Goal: Transaction & Acquisition: Purchase product/service

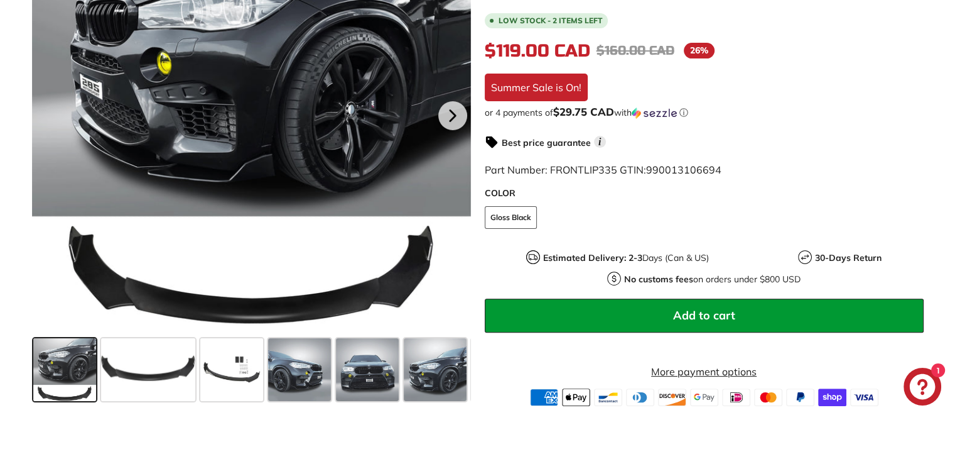
scroll to position [314, 0]
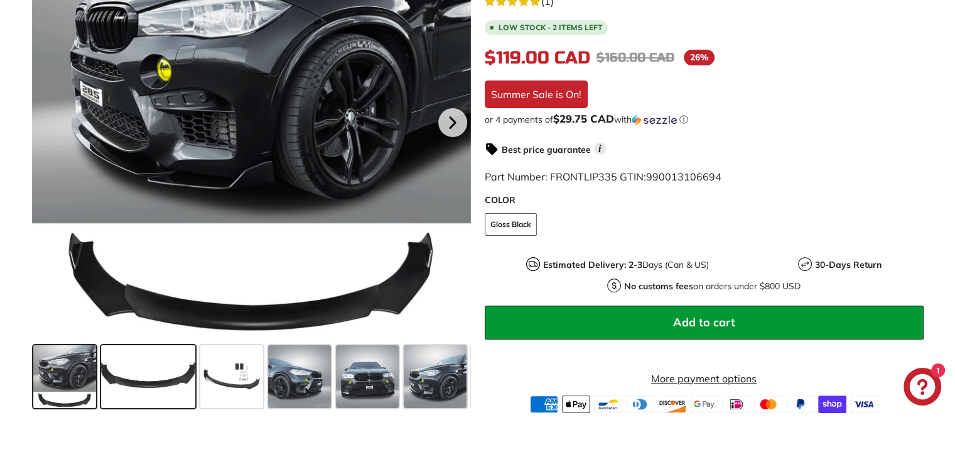
click at [122, 376] on span at bounding box center [148, 376] width 94 height 63
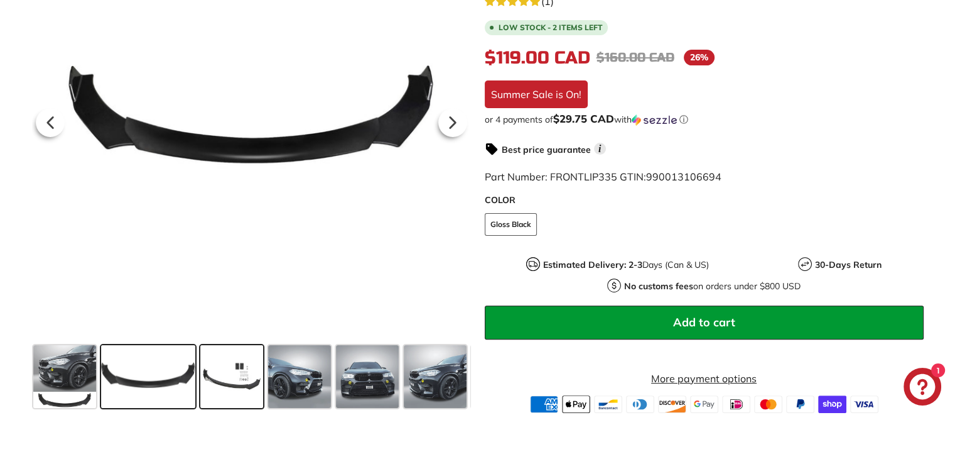
click at [232, 375] on span at bounding box center [231, 376] width 63 height 63
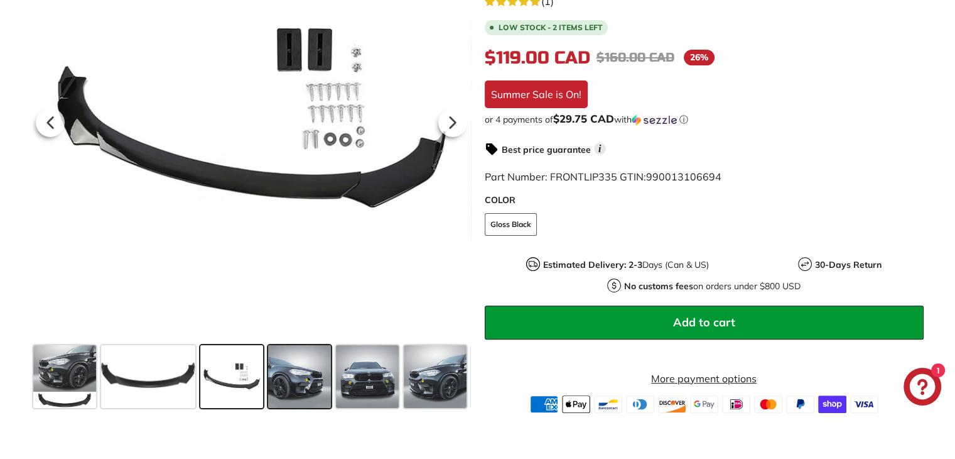
click at [297, 378] on span at bounding box center [299, 376] width 63 height 63
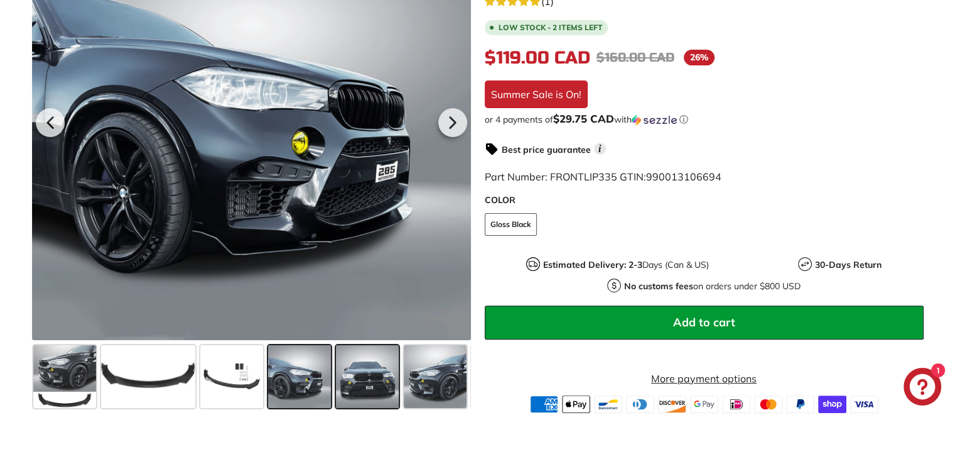
click at [347, 375] on span at bounding box center [367, 376] width 63 height 63
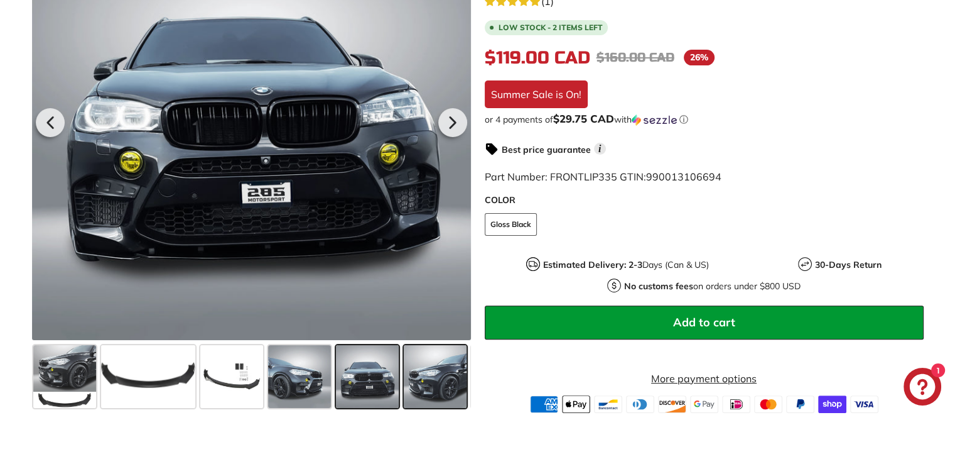
click at [429, 379] on span at bounding box center [435, 376] width 63 height 63
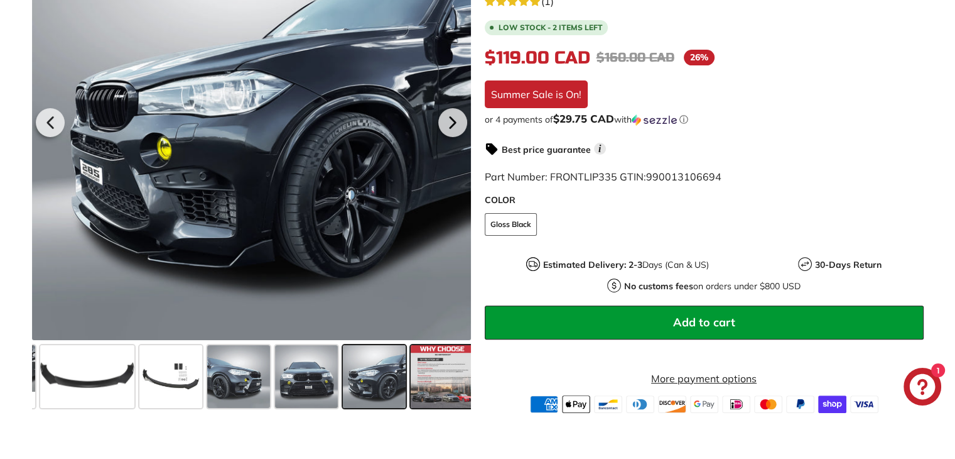
scroll to position [0, 65]
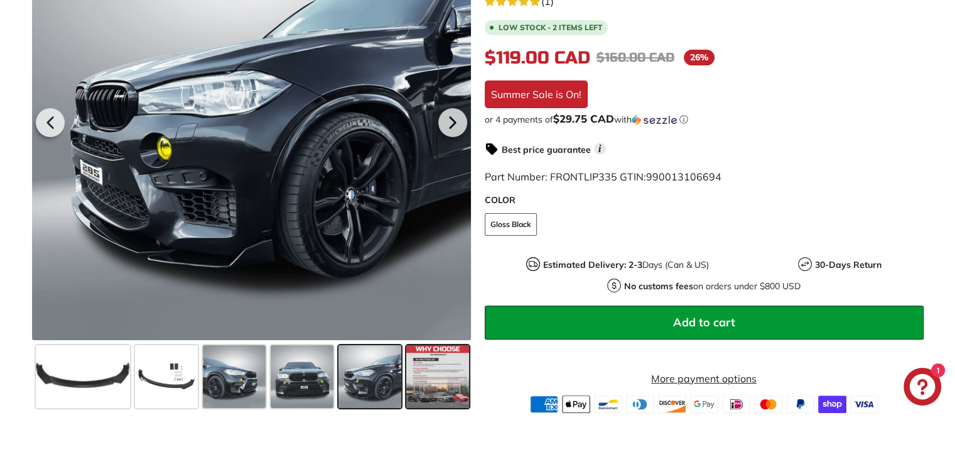
click at [429, 378] on span at bounding box center [437, 376] width 63 height 63
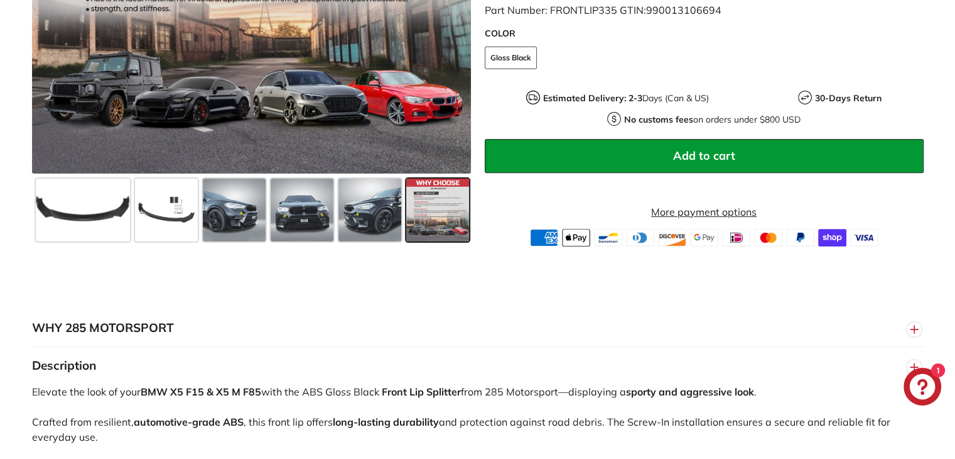
scroll to position [503, 0]
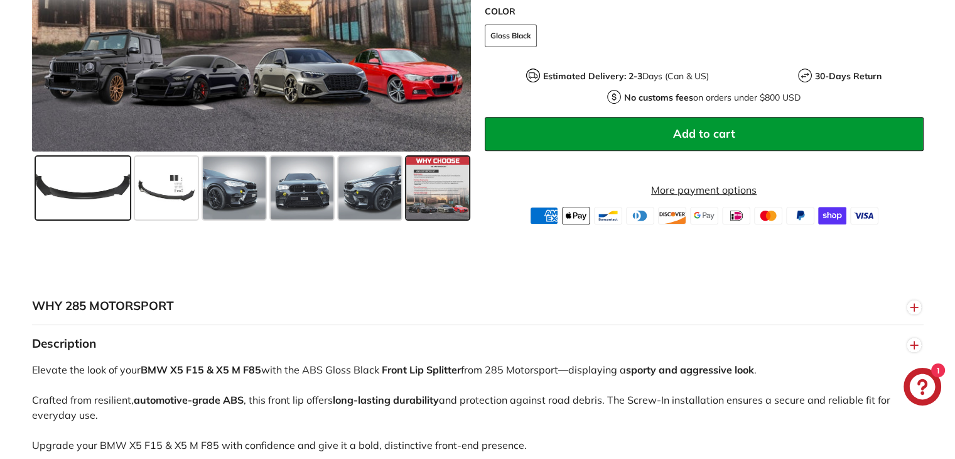
click at [80, 179] on span at bounding box center [83, 187] width 94 height 63
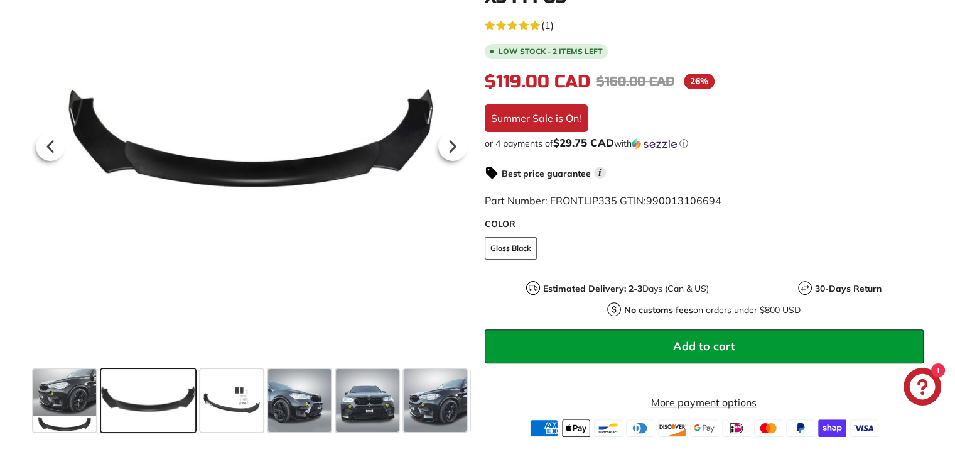
scroll to position [251, 0]
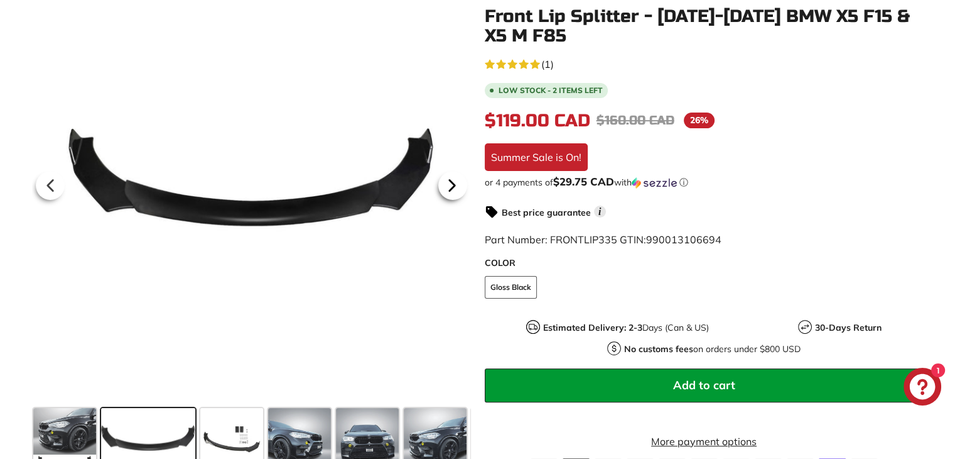
click at [444, 186] on icon at bounding box center [452, 185] width 29 height 29
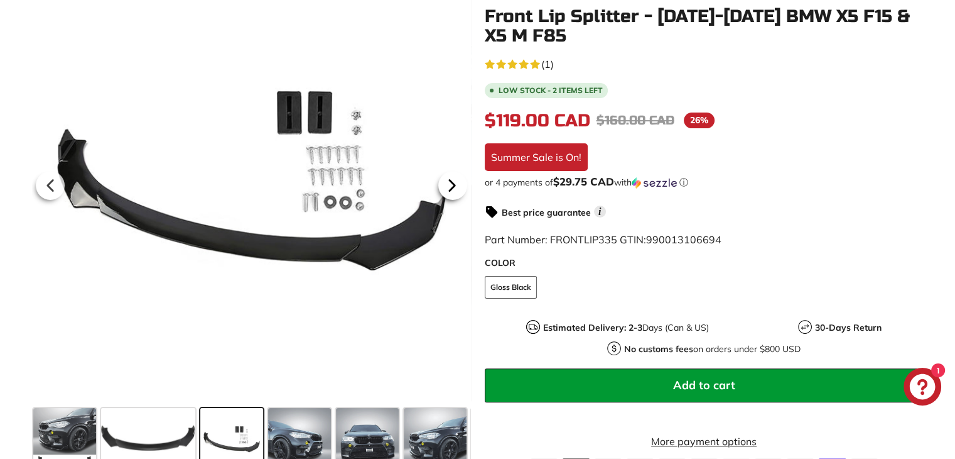
click at [444, 186] on icon at bounding box center [452, 185] width 29 height 29
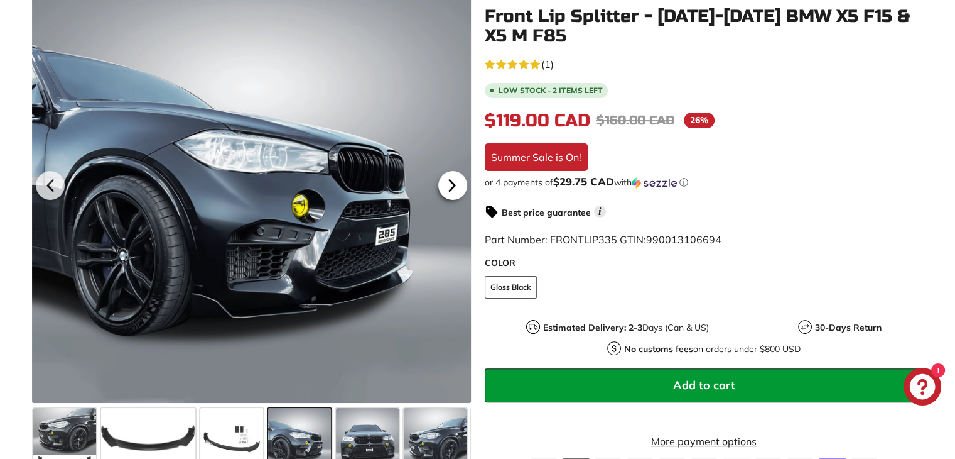
click at [444, 186] on icon at bounding box center [452, 185] width 29 height 29
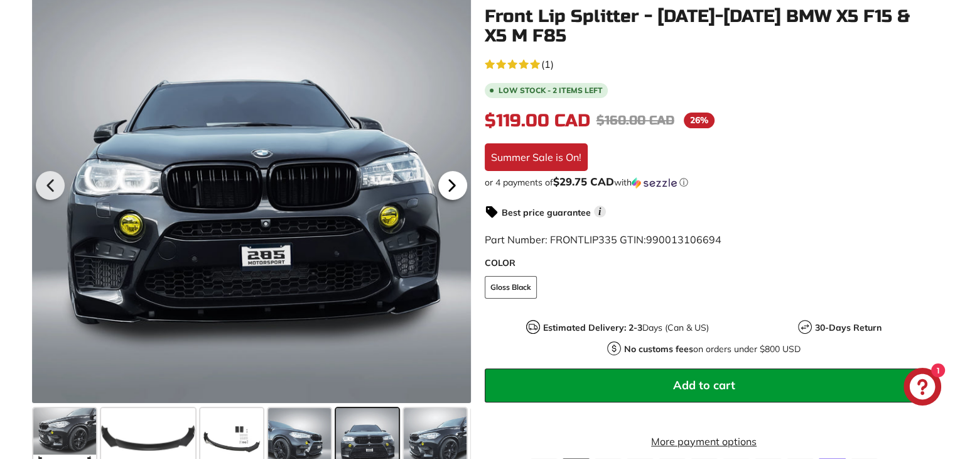
click at [444, 186] on icon at bounding box center [452, 185] width 29 height 29
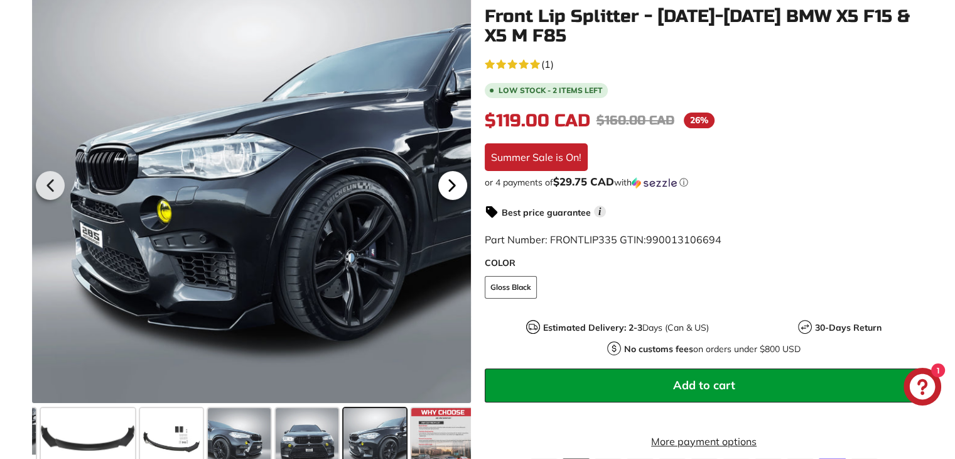
scroll to position [0, 65]
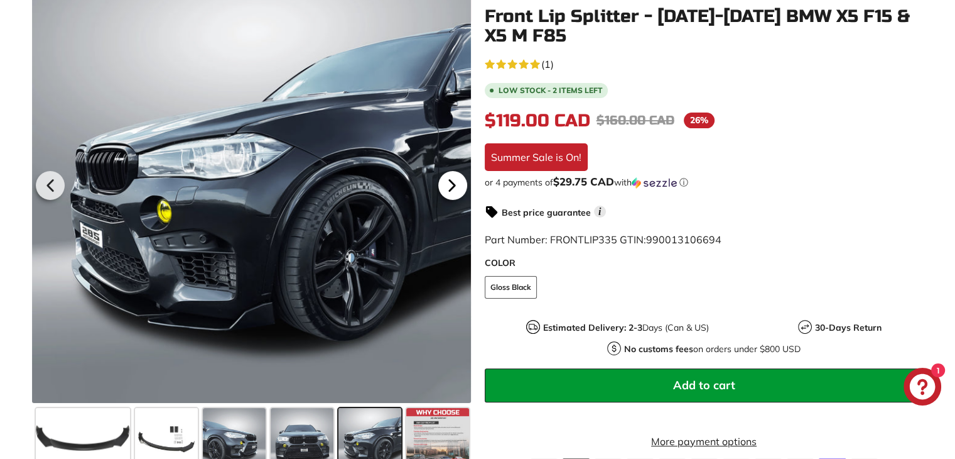
click at [444, 186] on icon at bounding box center [452, 185] width 29 height 29
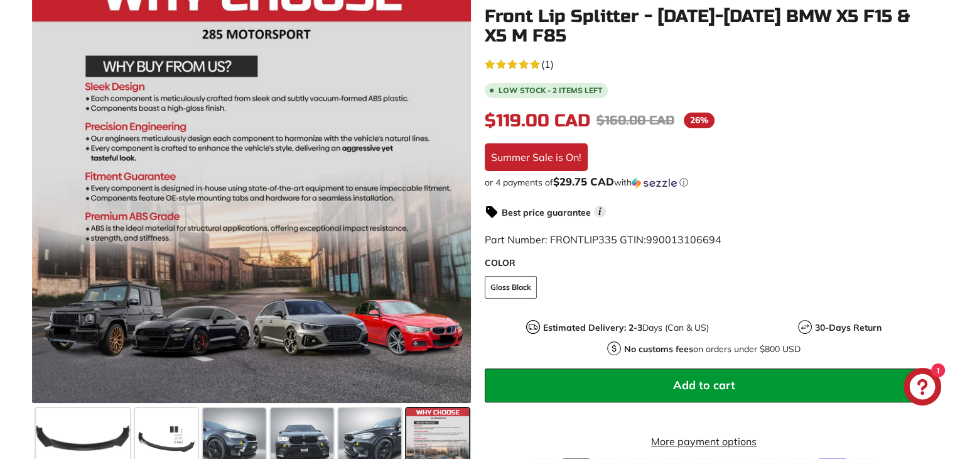
click at [444, 187] on div at bounding box center [251, 183] width 439 height 439
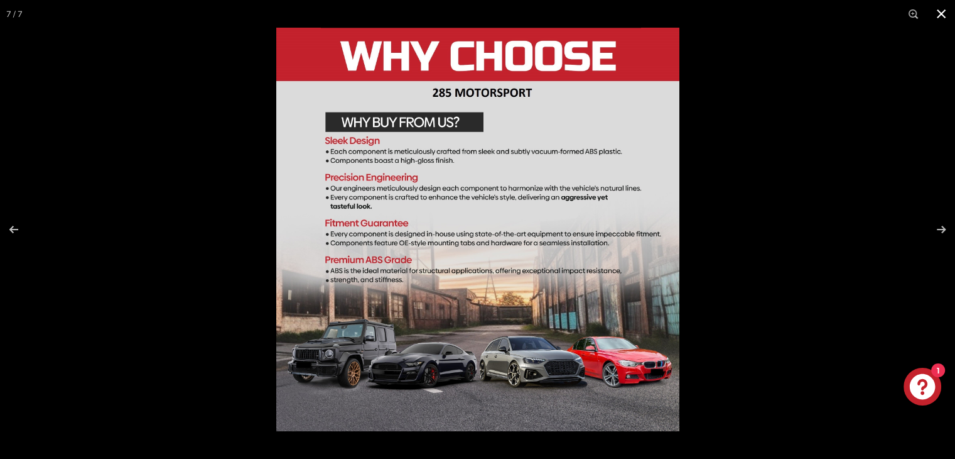
click at [935, 11] on button at bounding box center [942, 14] width 28 height 28
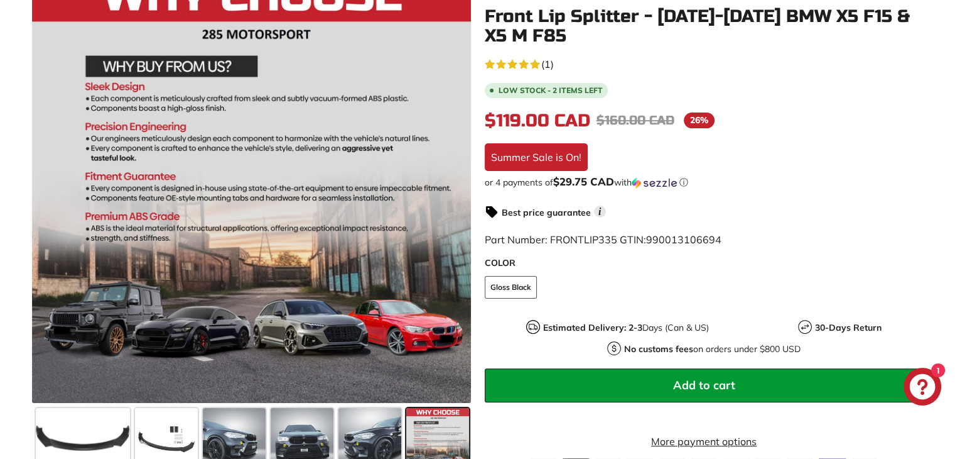
click at [884, 185] on div "5.0 rating (1 votes) (1) Low stock - 2 items left $119.00 CAD $119.00 CAD Regul…" at bounding box center [704, 265] width 439 height 420
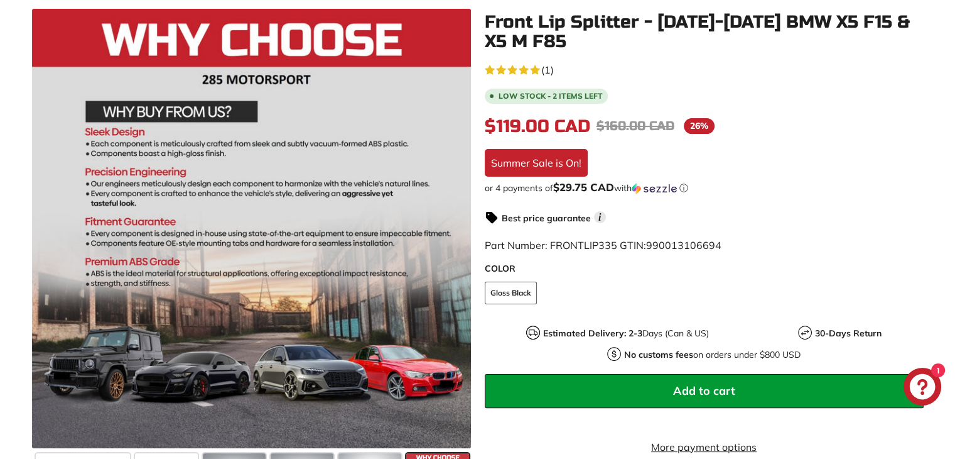
scroll to position [188, 0]
